Goal: Task Accomplishment & Management: Use online tool/utility

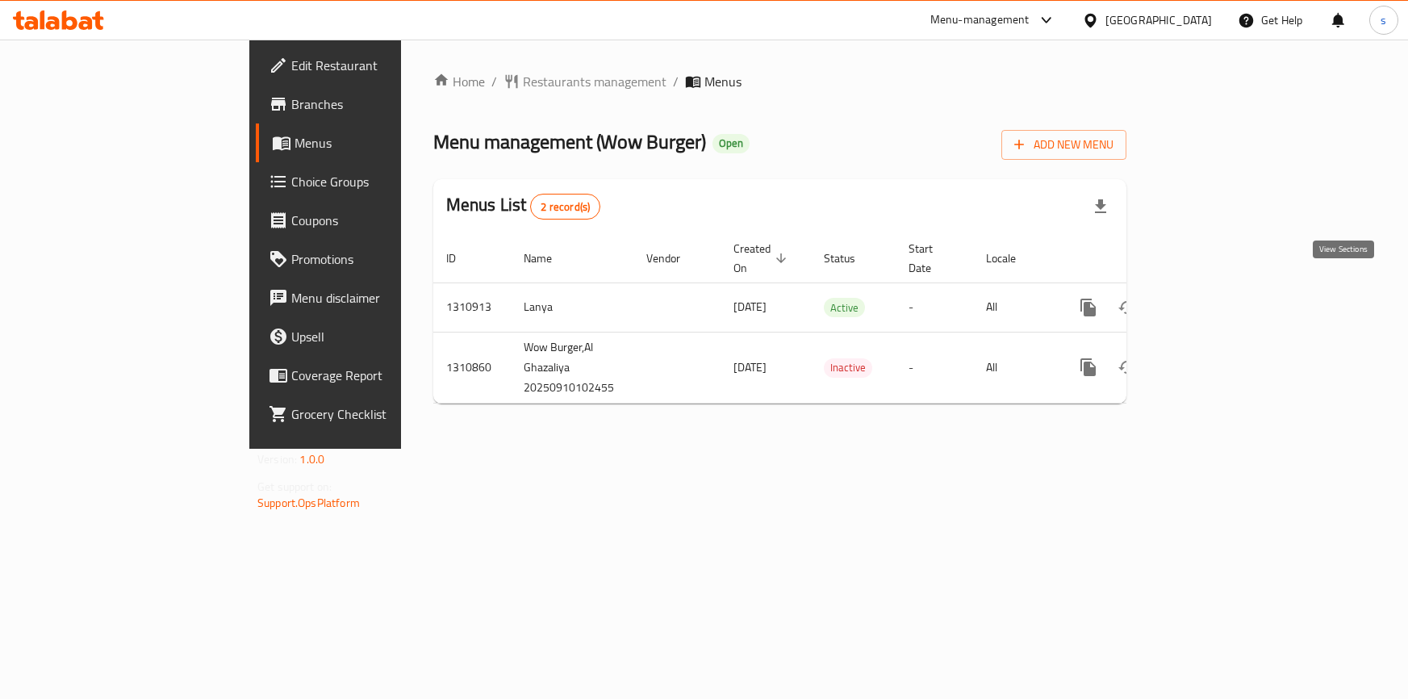
click at [1212, 300] on icon "enhanced table" at bounding box center [1205, 307] width 15 height 15
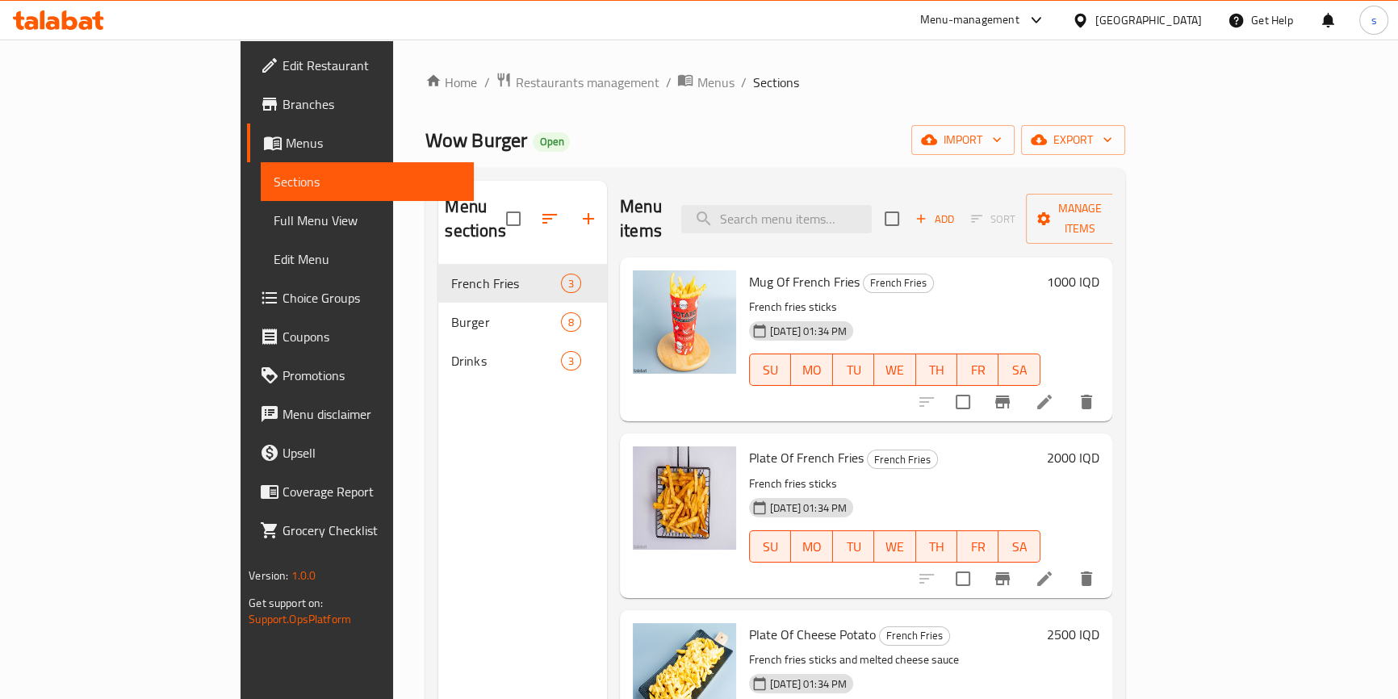
drag, startPoint x: 148, startPoint y: 226, endPoint x: 157, endPoint y: 227, distance: 8.9
click at [274, 225] on span "Full Menu View" at bounding box center [367, 220] width 187 height 19
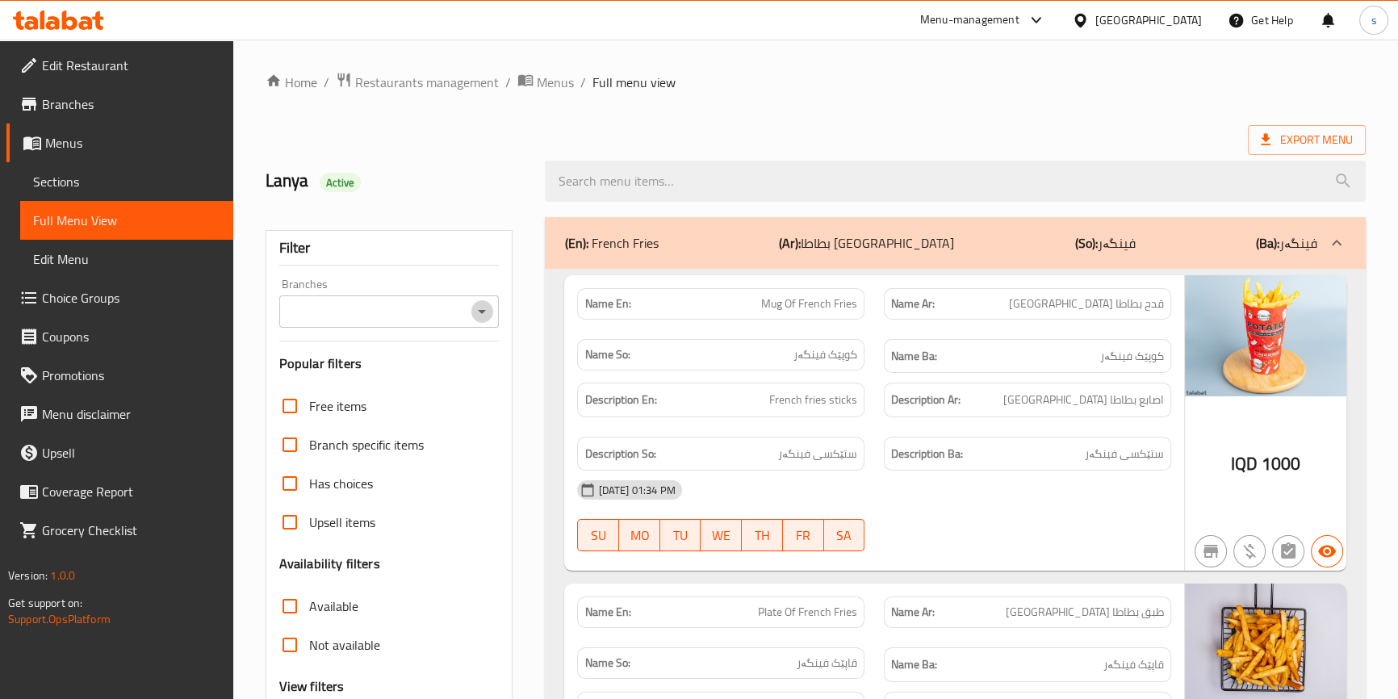
click at [479, 312] on icon "Open" at bounding box center [481, 311] width 19 height 19
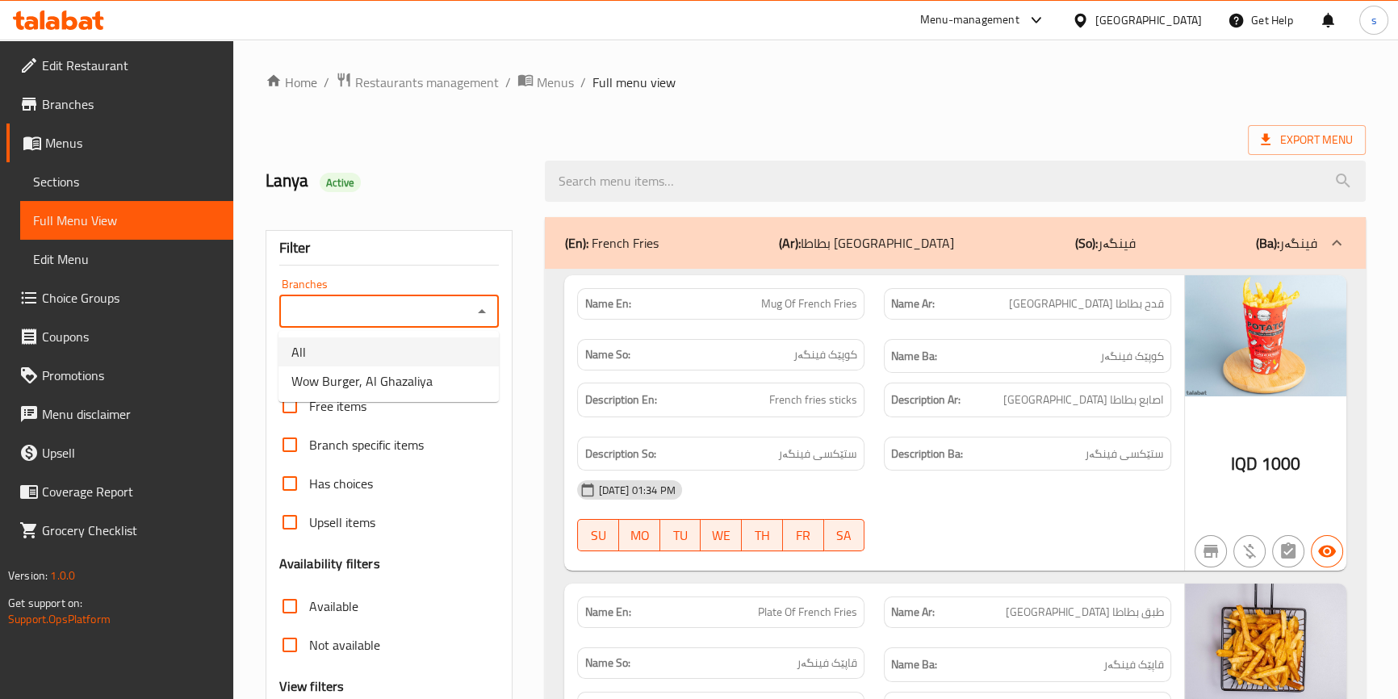
click at [421, 372] on span "Wow Burger, Al Ghazaliya" at bounding box center [361, 380] width 141 height 19
type input "Wow Burger, Al Ghazaliya"
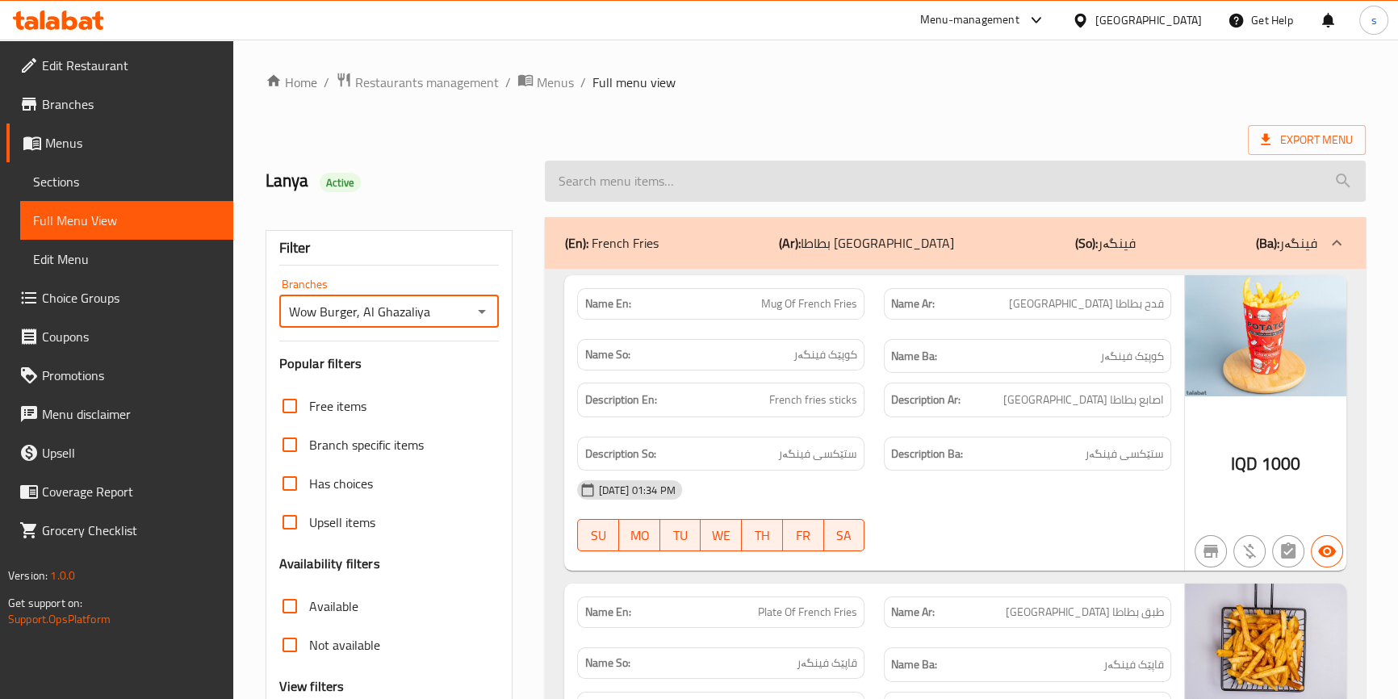
click at [642, 193] on input "search" at bounding box center [955, 181] width 820 height 41
paste input "Pepsi"
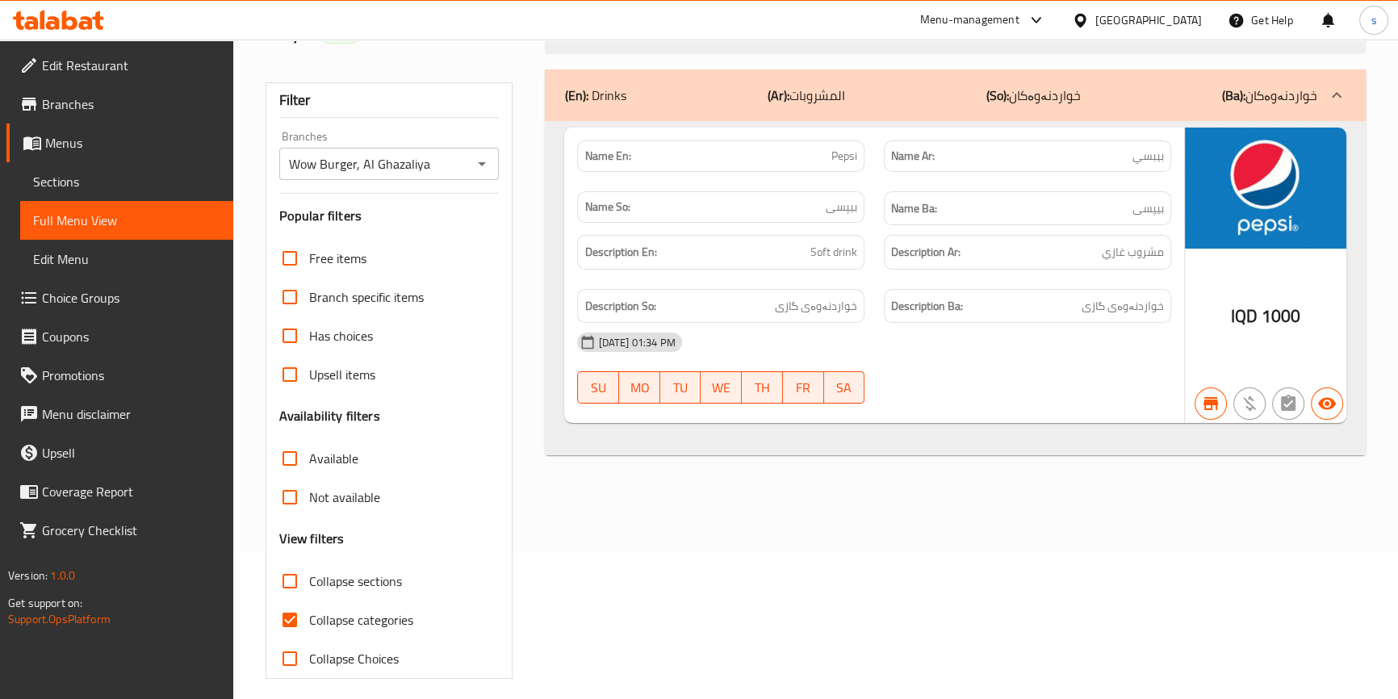
scroll to position [159, 0]
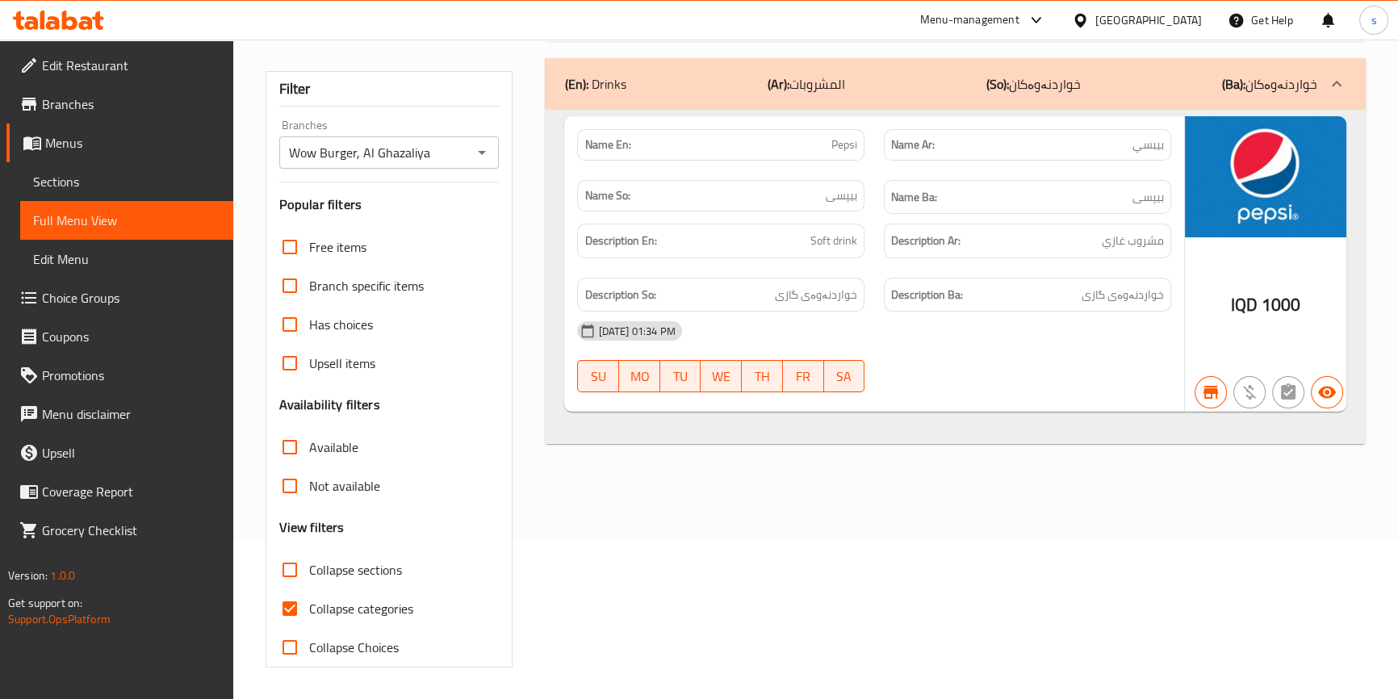
type input "Pepsi"
click at [402, 609] on span "Collapse categories" at bounding box center [361, 608] width 104 height 19
click at [309, 609] on input "Collapse categories" at bounding box center [289, 608] width 39 height 39
checkbox input "false"
